Goal: Check status: Check status

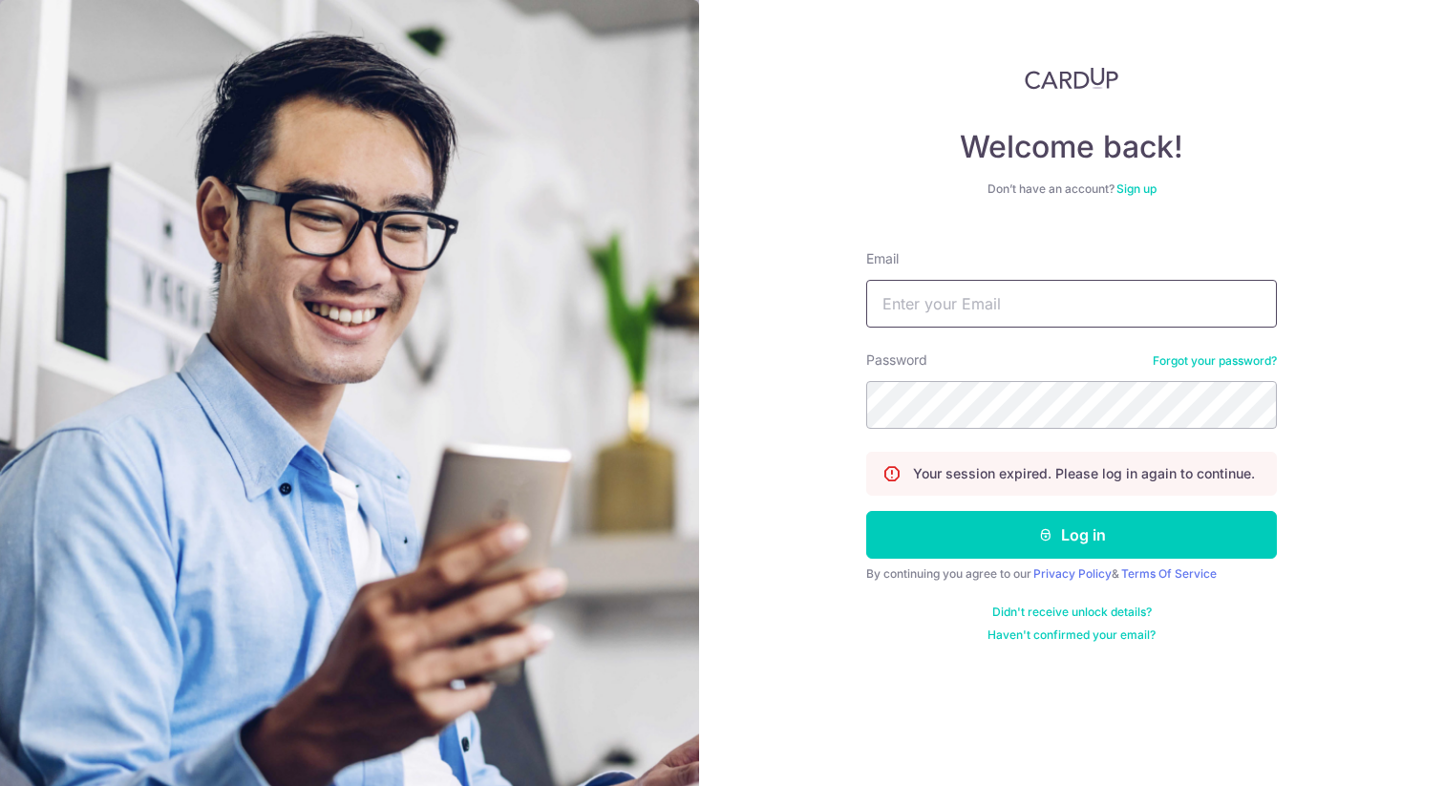
click at [929, 311] on input "Email" at bounding box center [1071, 304] width 411 height 48
type input "[EMAIL_ADDRESS][DOMAIN_NAME]"
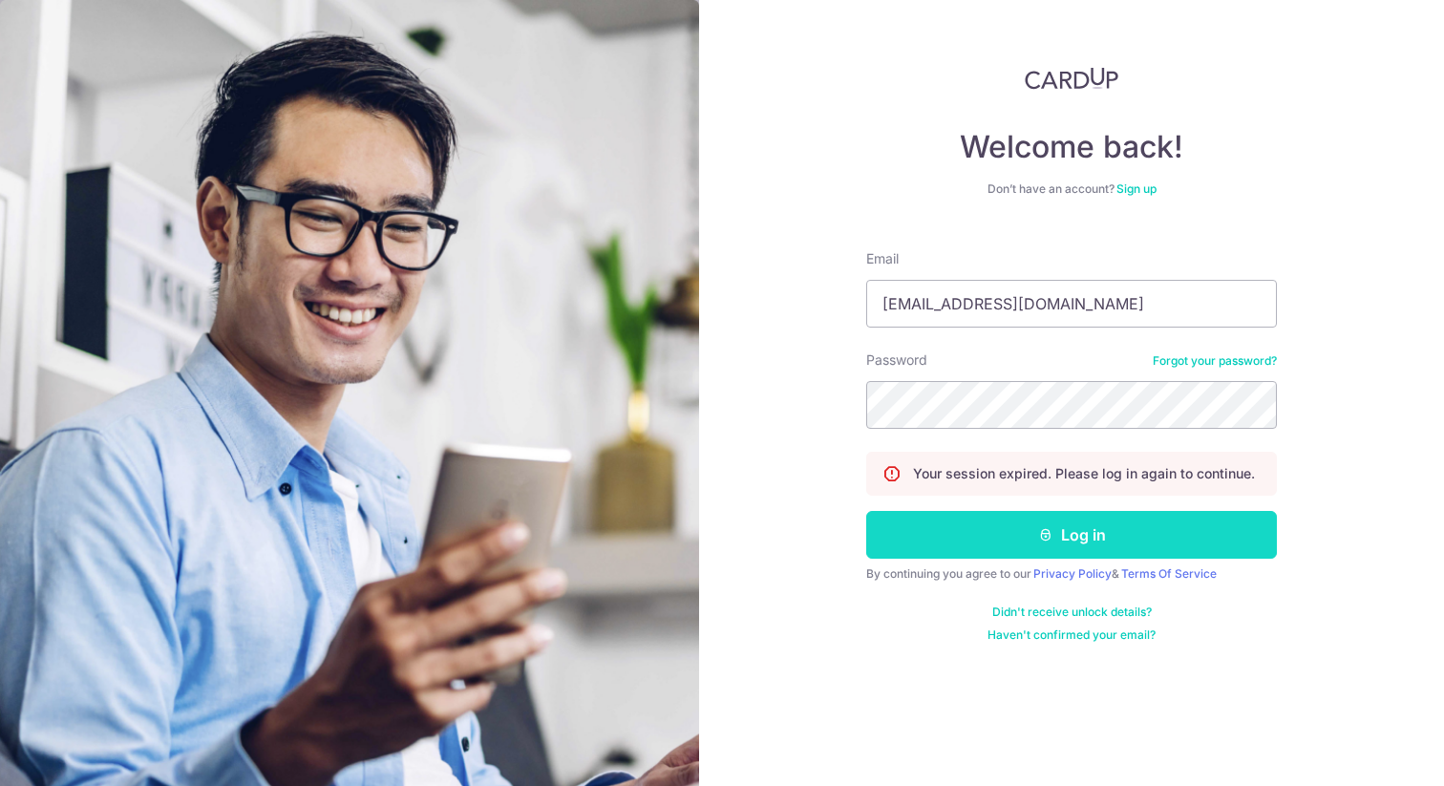
click at [1144, 525] on button "Log in" at bounding box center [1071, 535] width 411 height 48
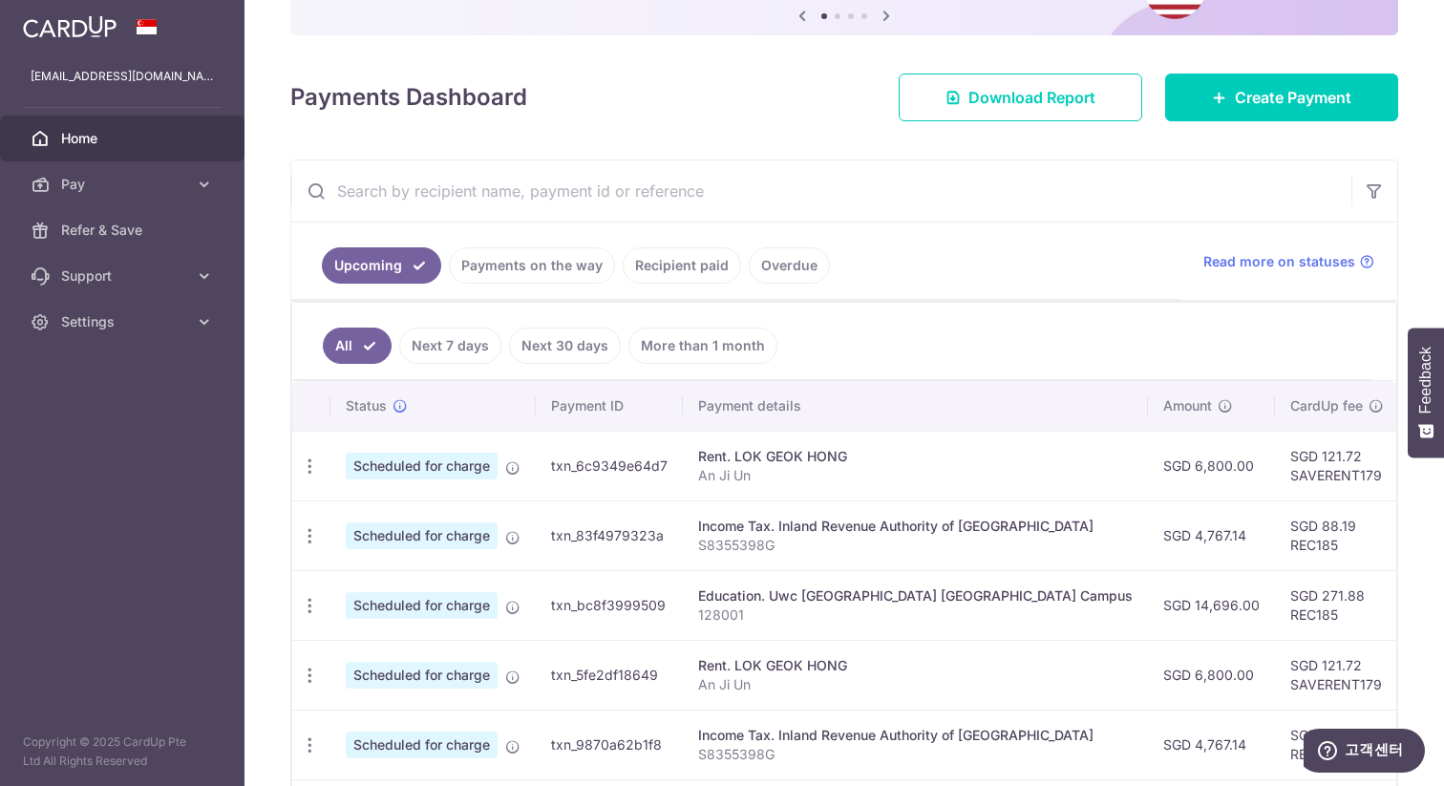
scroll to position [184, 0]
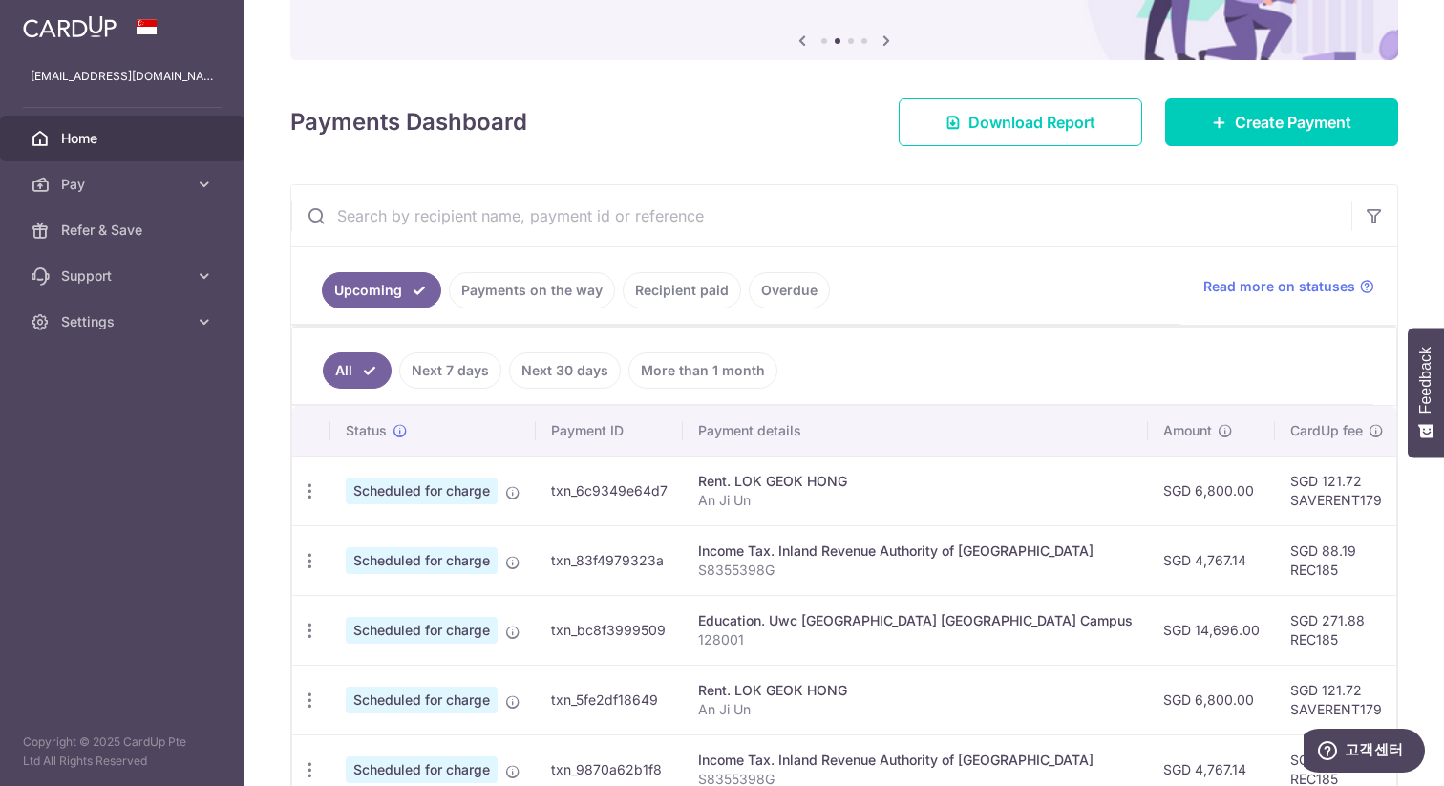
click at [688, 294] on link "Recipient paid" at bounding box center [682, 290] width 118 height 36
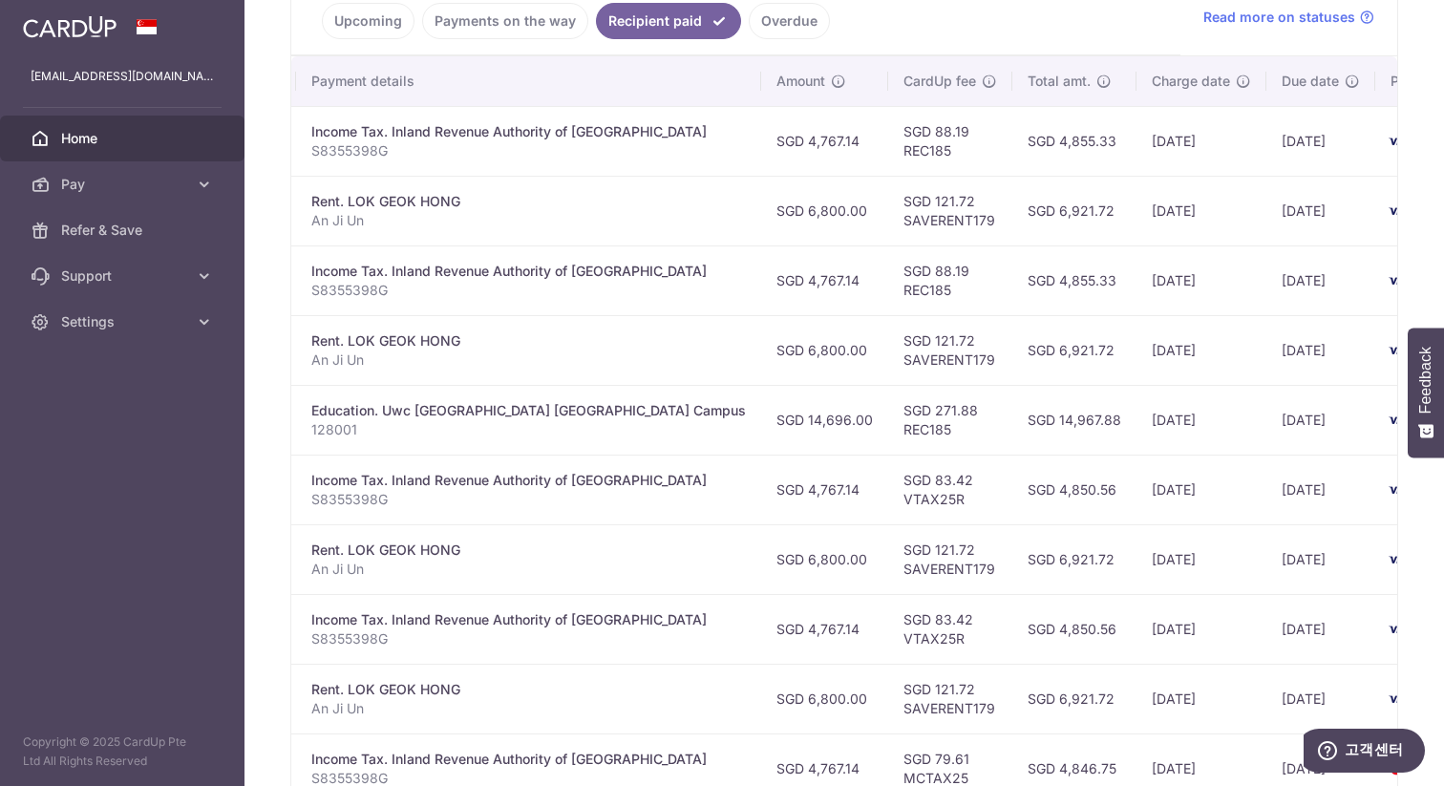
scroll to position [446, 0]
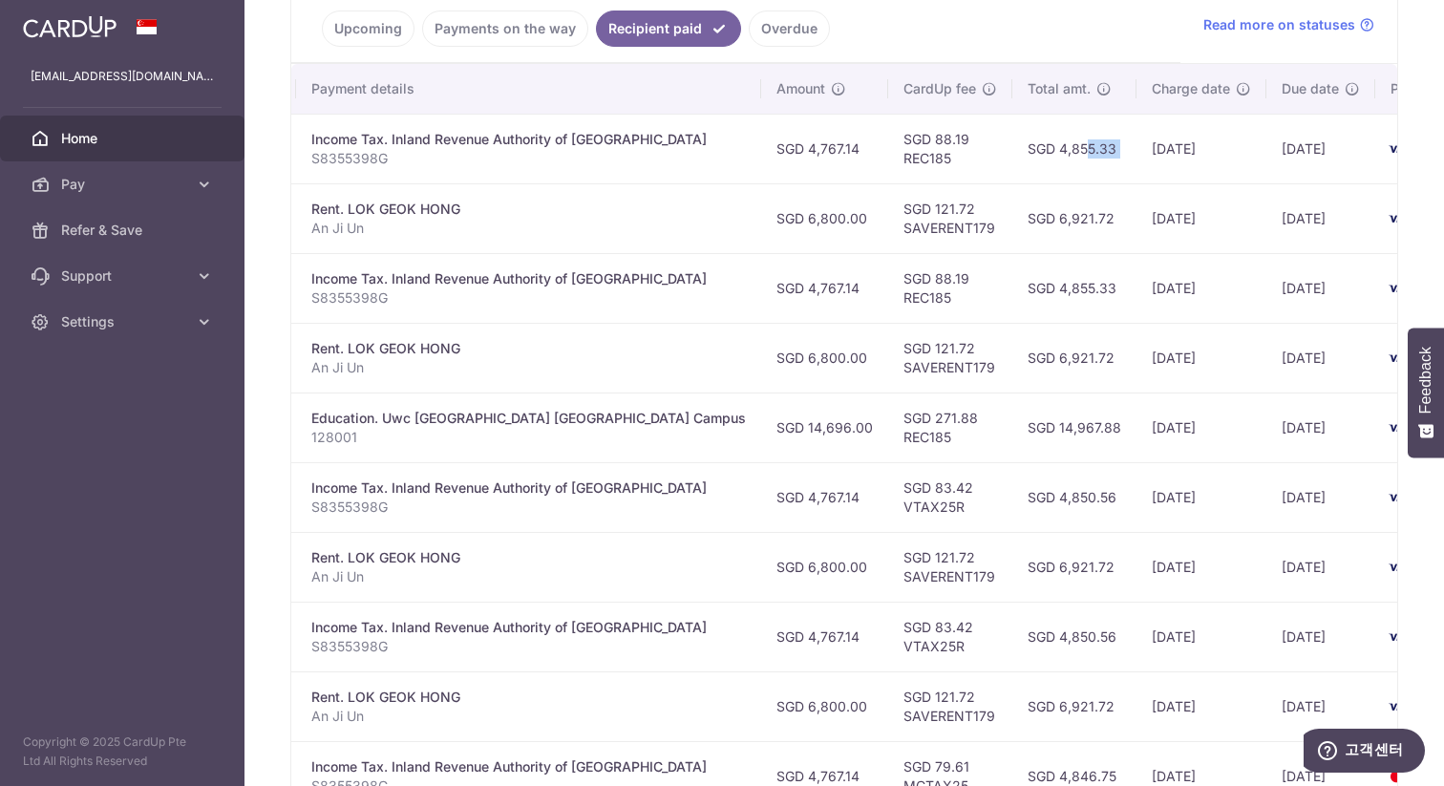
drag, startPoint x: 944, startPoint y: 153, endPoint x: 1022, endPoint y: 155, distance: 78.4
click at [1022, 155] on tr "PDF Receipt Payment Sent txn_e47247a2a61 Income Tax. Inland Revenue Authority o…" at bounding box center [737, 149] width 1568 height 70
copy tr "4,855.33"
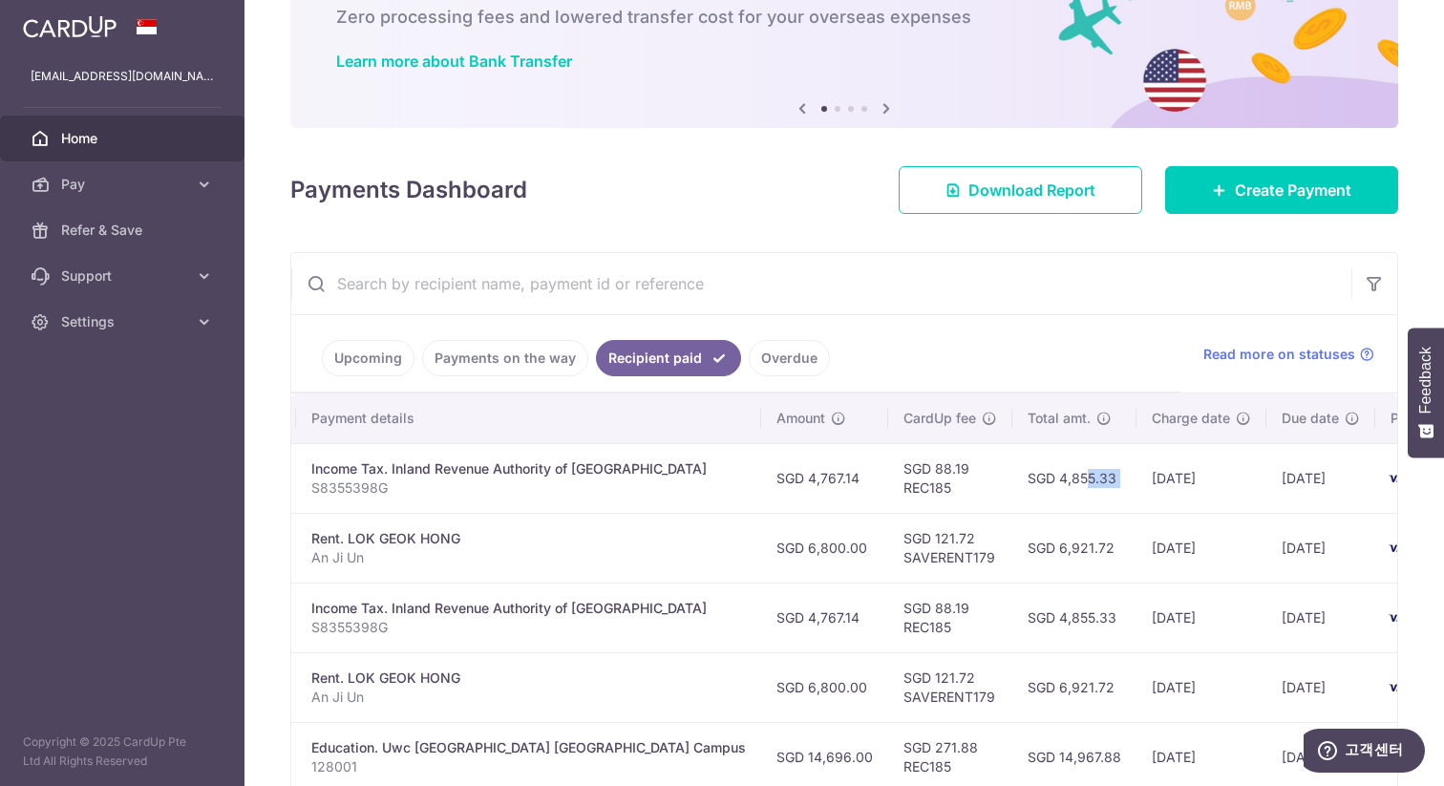
scroll to position [0, 0]
